Goal: Task Accomplishment & Management: Complete application form

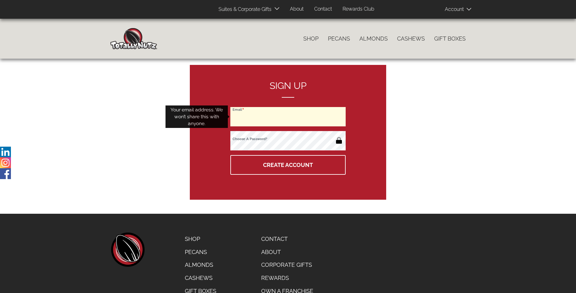
click at [288, 117] on input "Email" at bounding box center [287, 116] width 115 height 19
type input "[EMAIL_ADDRESS][DOMAIN_NAME]"
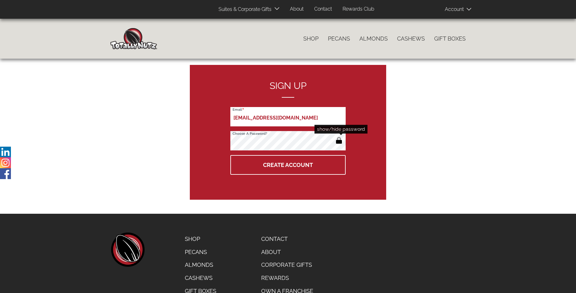
click at [339, 141] on button "button" at bounding box center [339, 141] width 10 height 10
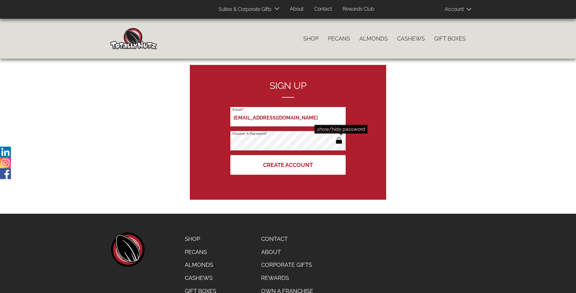
click at [288, 165] on button "Create Account" at bounding box center [287, 165] width 115 height 20
